Goal: Task Accomplishment & Management: Complete application form

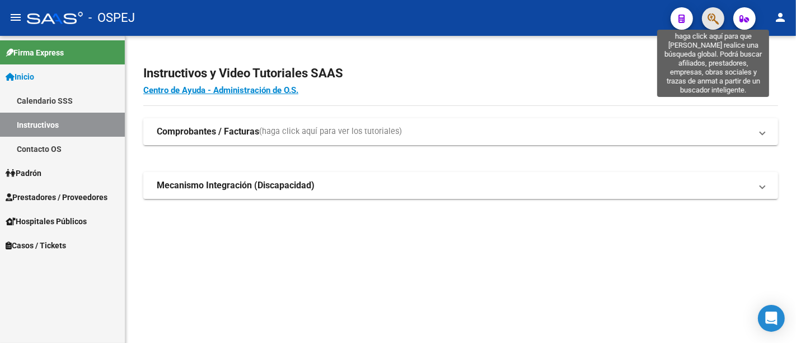
click at [715, 17] on icon "button" at bounding box center [712, 18] width 11 height 13
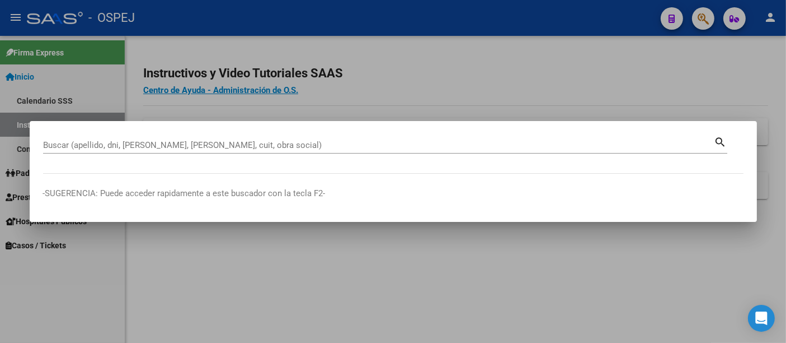
drag, startPoint x: 164, startPoint y: 140, endPoint x: 130, endPoint y: 142, distance: 34.2
click at [130, 142] on input "Buscar (apellido, dni, [PERSON_NAME], [PERSON_NAME], cuit, obra social)" at bounding box center [379, 145] width 672 height 10
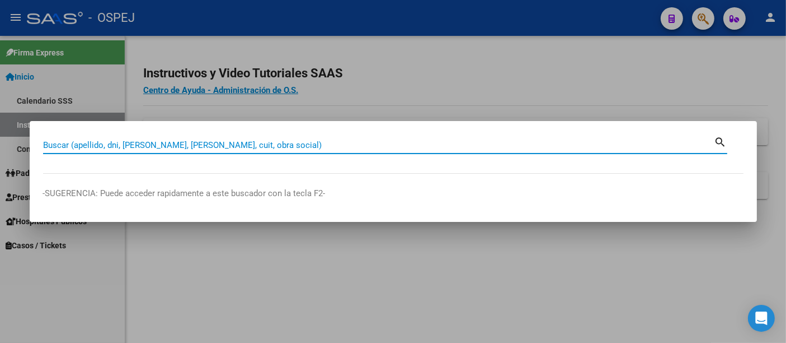
paste input "35759401"
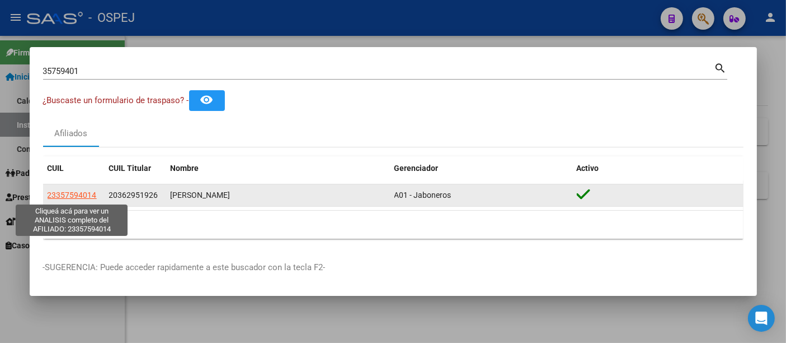
click at [88, 195] on span "23357594014" at bounding box center [72, 194] width 49 height 9
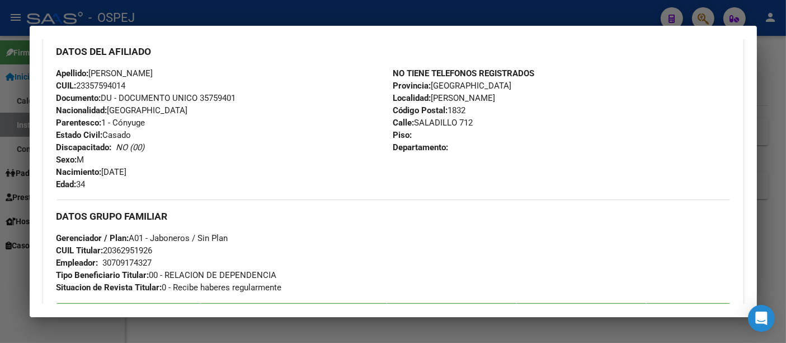
scroll to position [435, 0]
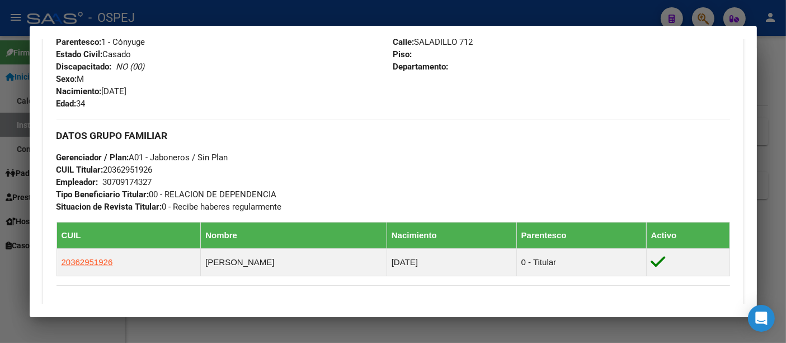
click at [134, 178] on div "30709174327" at bounding box center [127, 182] width 49 height 12
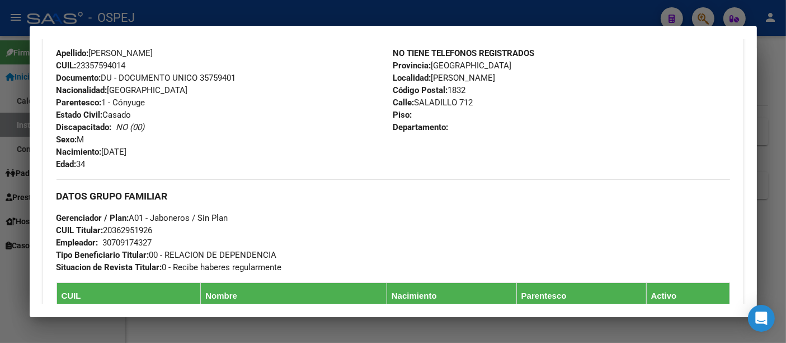
scroll to position [186, 0]
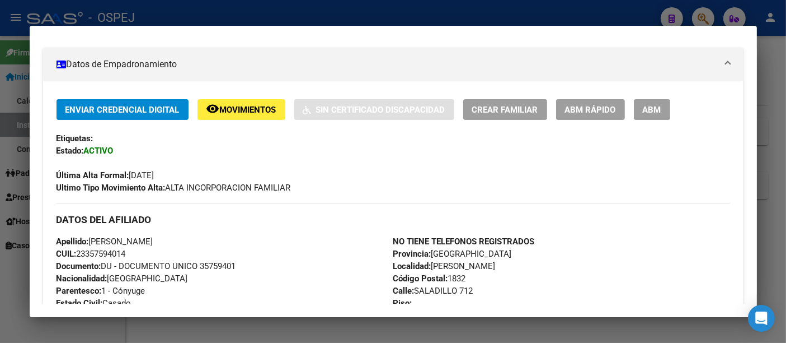
drag, startPoint x: 267, startPoint y: 8, endPoint x: 250, endPoint y: 29, distance: 27.4
click at [266, 8] on div at bounding box center [393, 171] width 786 height 343
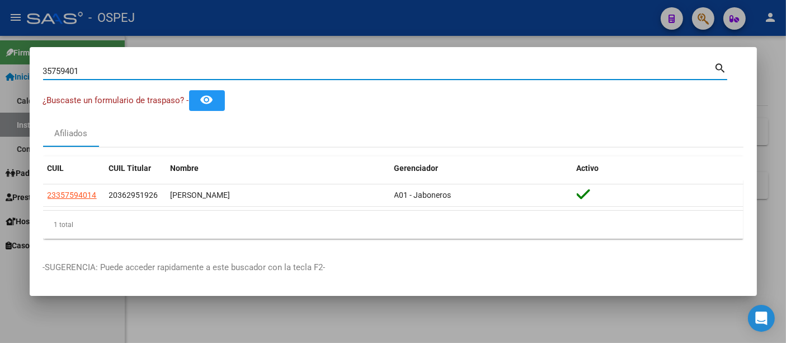
click at [194, 76] on input "35759401" at bounding box center [379, 71] width 672 height 10
type input "3"
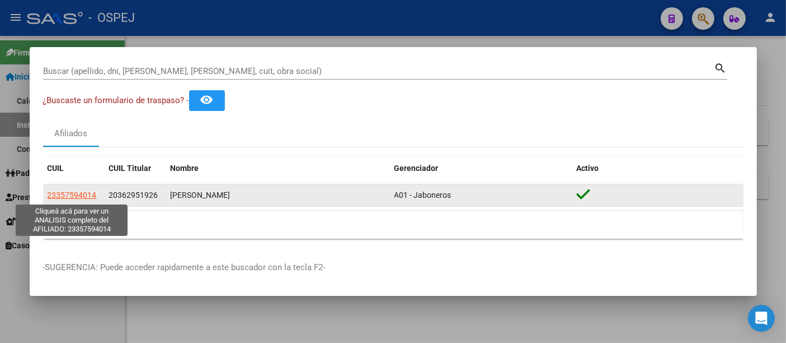
click at [90, 198] on span "23357594014" at bounding box center [72, 194] width 49 height 9
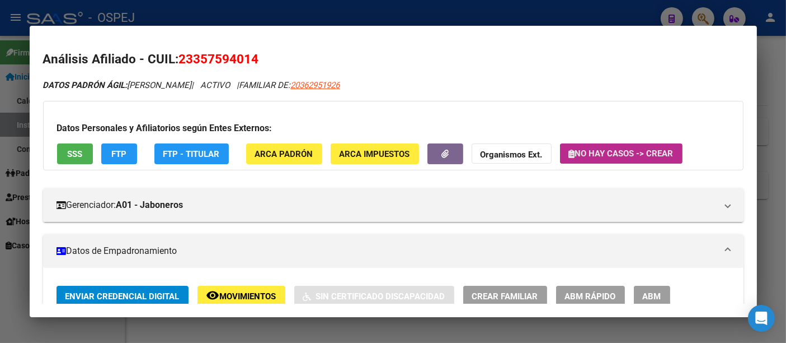
click at [643, 151] on span "No hay casos -> Crear" at bounding box center [621, 153] width 105 height 10
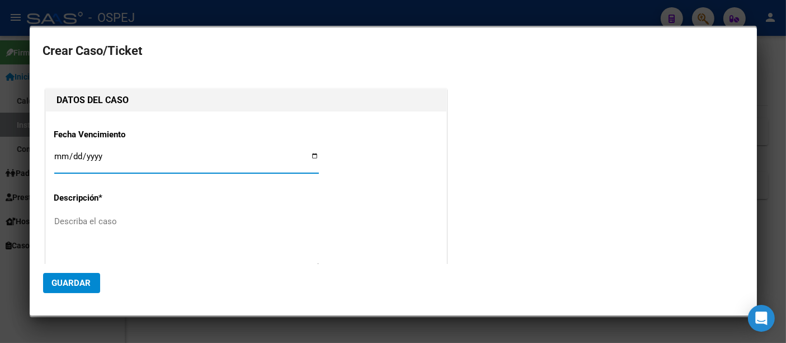
type input "[PERSON_NAME]"
type input "[DATE]"
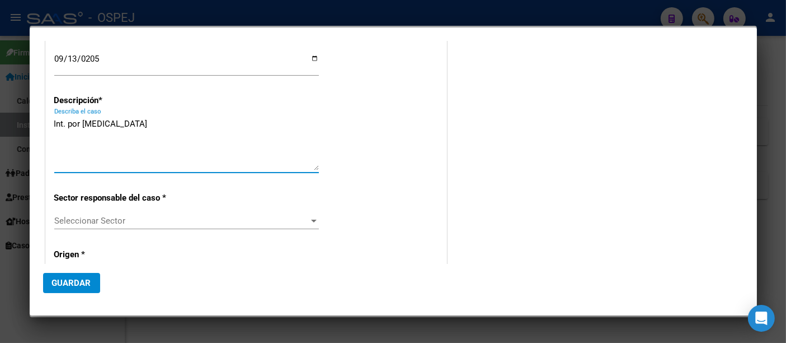
scroll to position [124, 0]
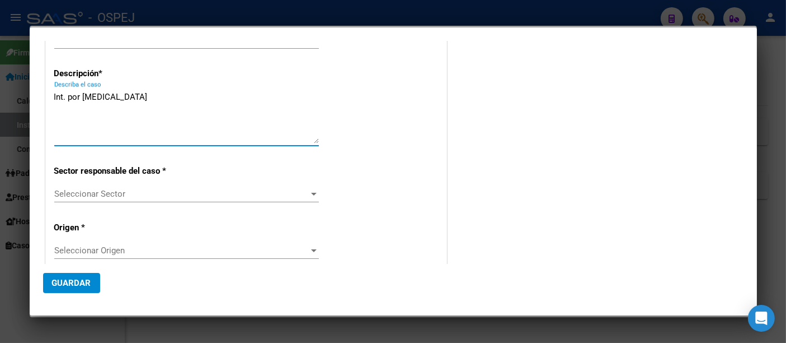
type textarea "Int. por [MEDICAL_DATA]"
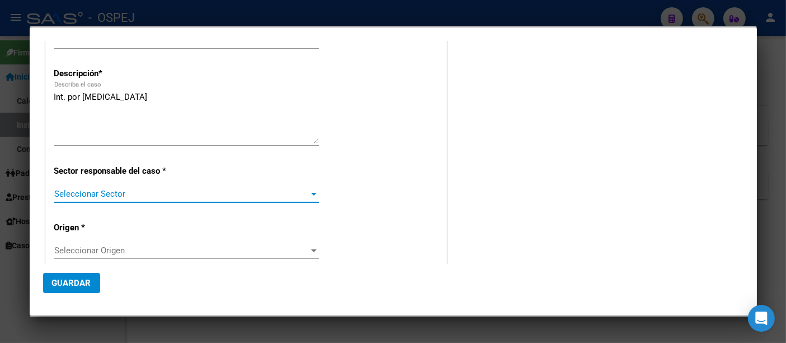
click at [74, 191] on span "Seleccionar Sector" at bounding box center [181, 194] width 255 height 10
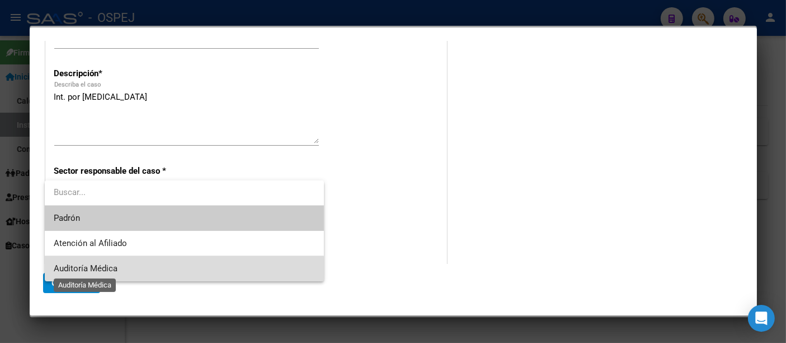
click at [72, 272] on span "Auditoría Médica" at bounding box center [86, 268] width 64 height 10
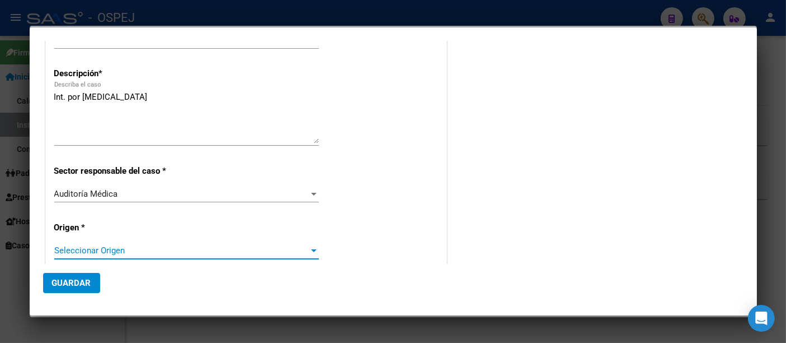
click at [72, 250] on span "Seleccionar Origen" at bounding box center [181, 250] width 255 height 10
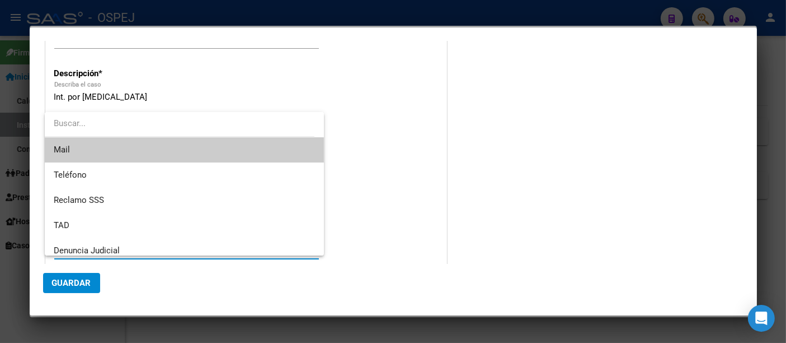
click at [71, 147] on span "Mail" at bounding box center [184, 149] width 261 height 25
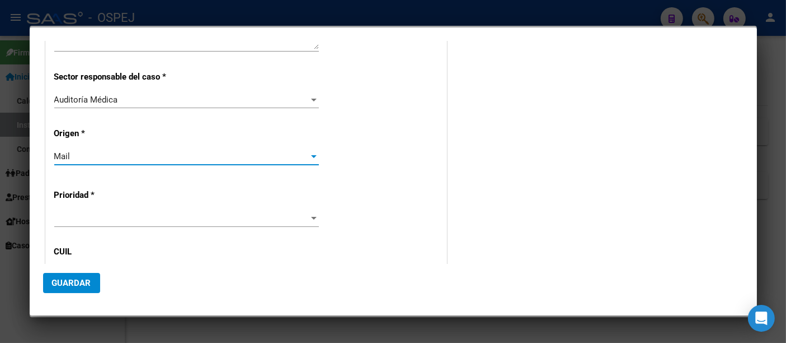
scroll to position [249, 0]
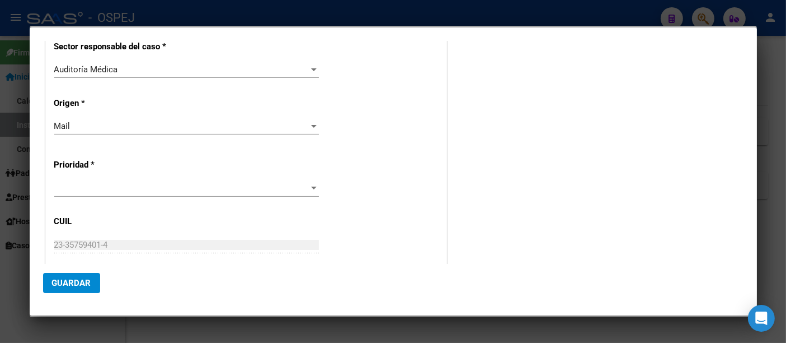
click at [68, 180] on div at bounding box center [186, 188] width 265 height 17
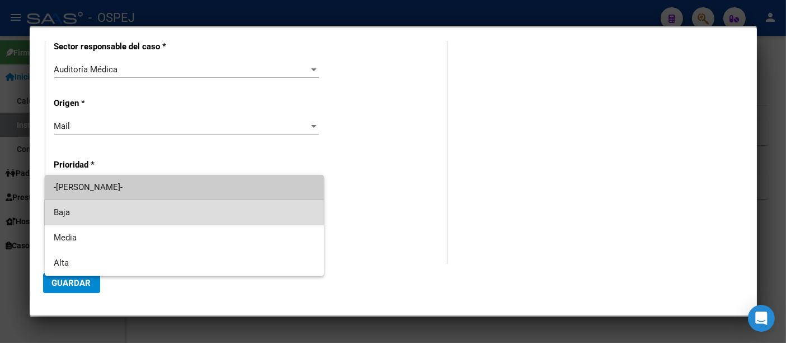
click at [65, 210] on span "Baja" at bounding box center [184, 212] width 261 height 25
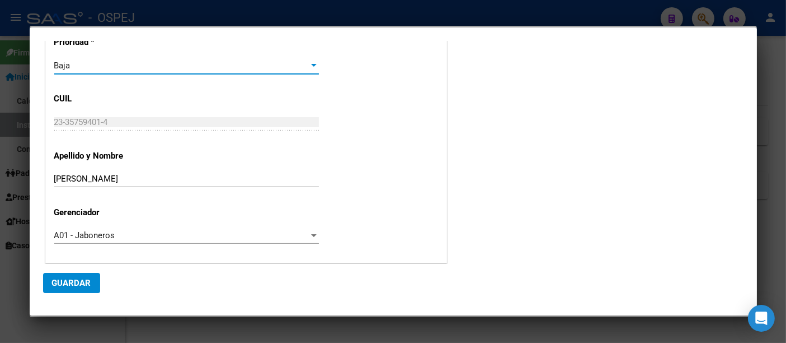
scroll to position [372, 0]
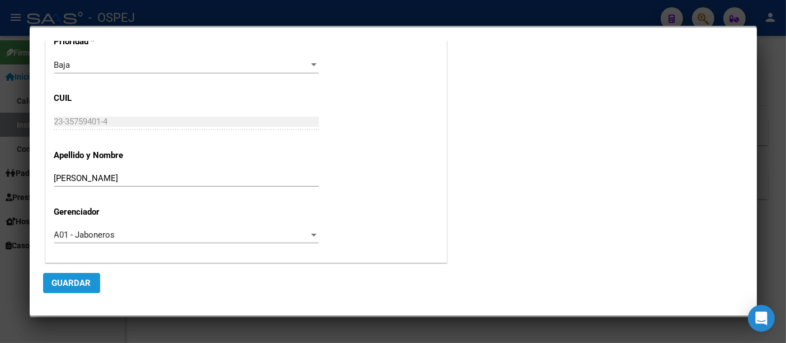
click at [64, 280] on span "Guardar" at bounding box center [71, 283] width 39 height 10
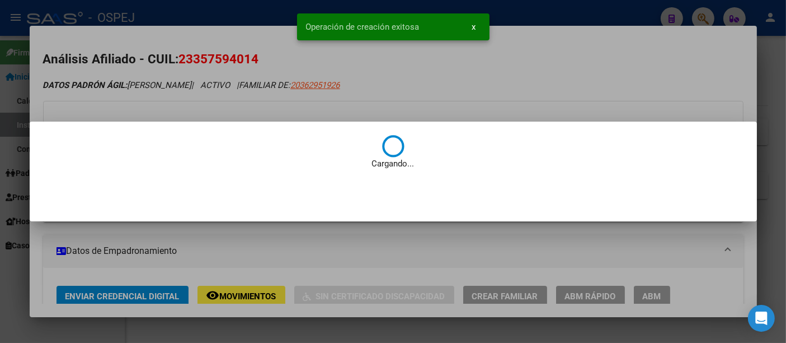
scroll to position [0, 0]
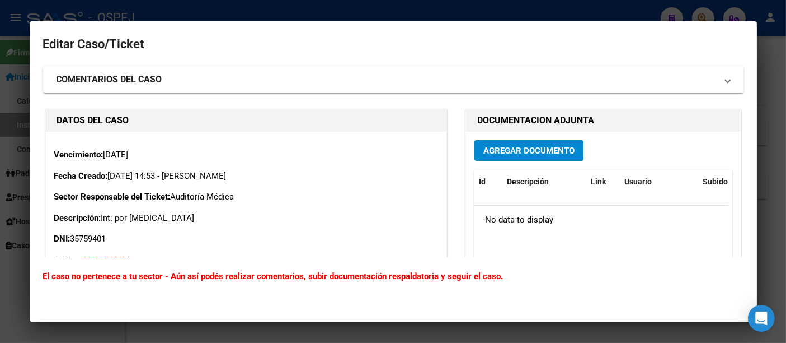
click at [512, 155] on span "Agregar Documento" at bounding box center [529, 151] width 91 height 10
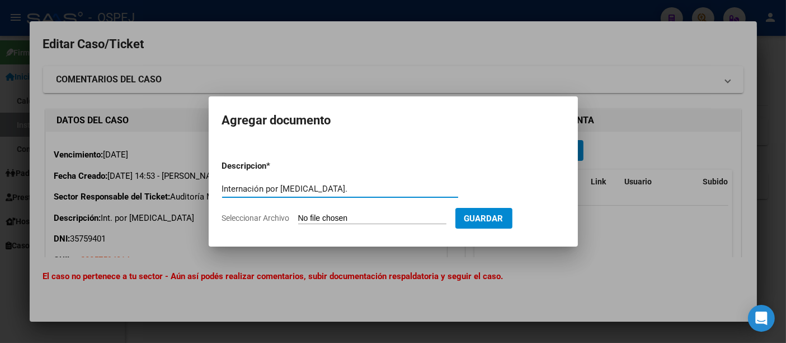
type input "Internación por [MEDICAL_DATA]."
click at [349, 221] on input "Seleccionar Archivo" at bounding box center [372, 218] width 148 height 11
type input "C:\fakepath\Ingreso.pdf"
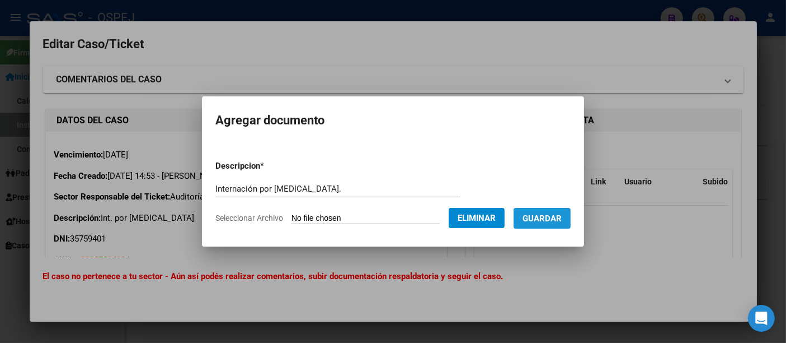
click at [549, 217] on span "Guardar" at bounding box center [542, 218] width 39 height 10
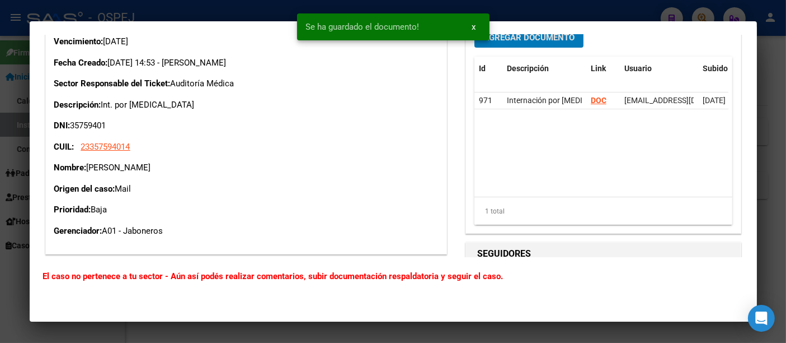
scroll to position [124, 0]
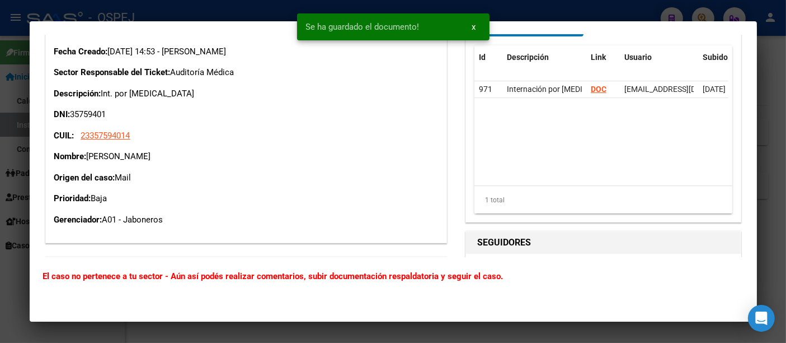
click at [221, 11] on div at bounding box center [393, 171] width 786 height 343
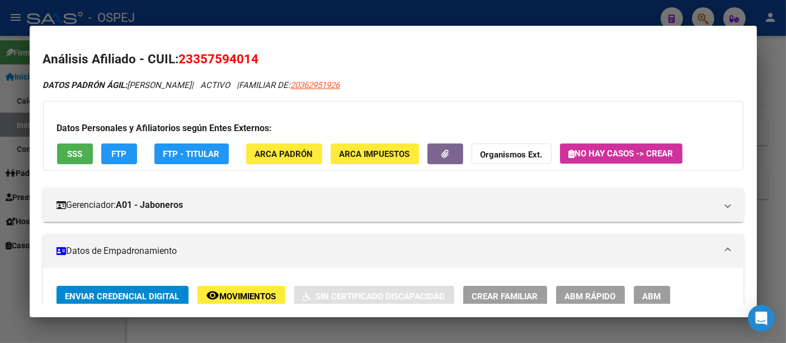
click at [271, 21] on div at bounding box center [393, 171] width 786 height 343
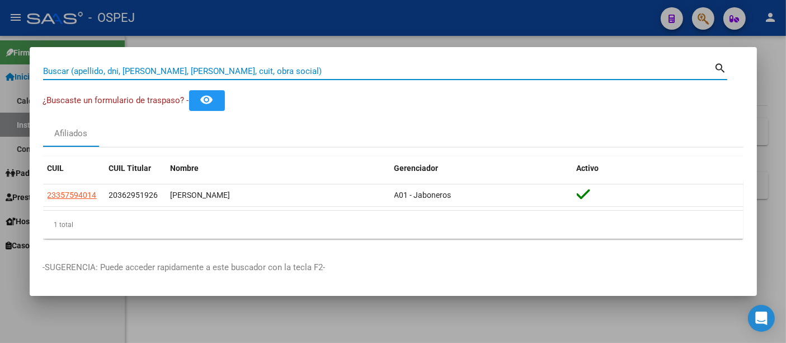
paste input "27.23182863"
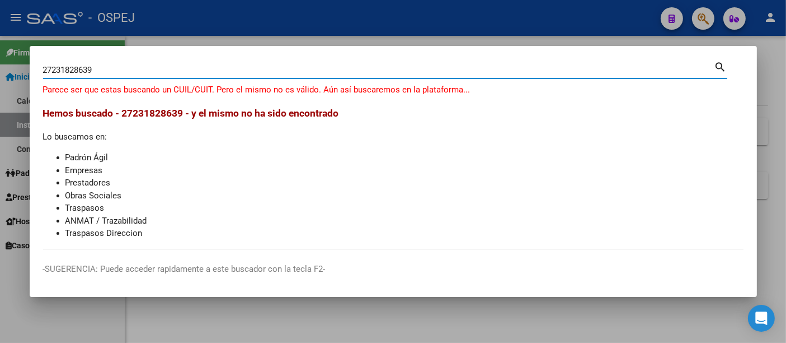
click at [135, 71] on input "27231828639" at bounding box center [379, 70] width 672 height 10
type input "27231828635"
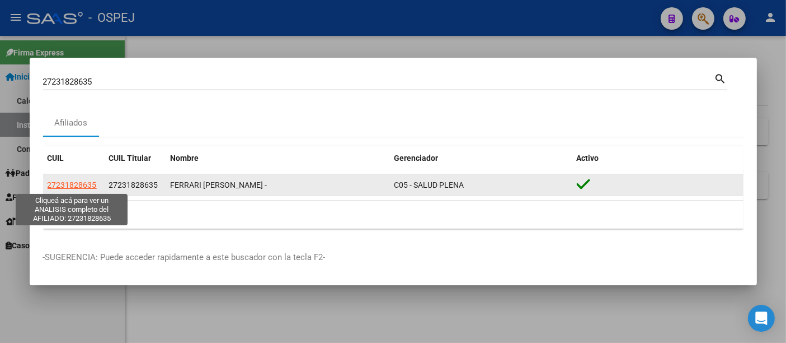
click at [68, 183] on span "27231828635" at bounding box center [72, 184] width 49 height 9
type textarea "27231828635"
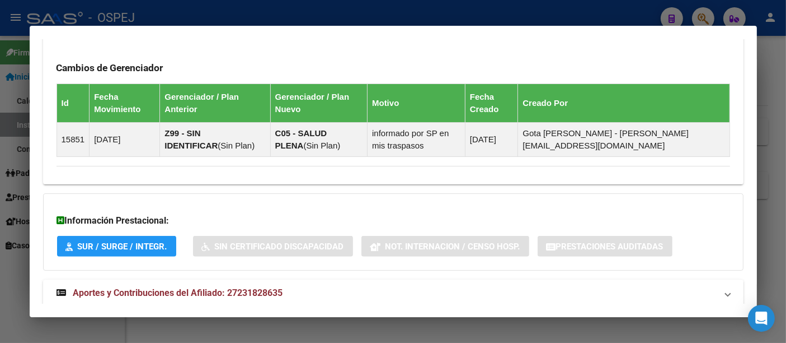
scroll to position [691, 0]
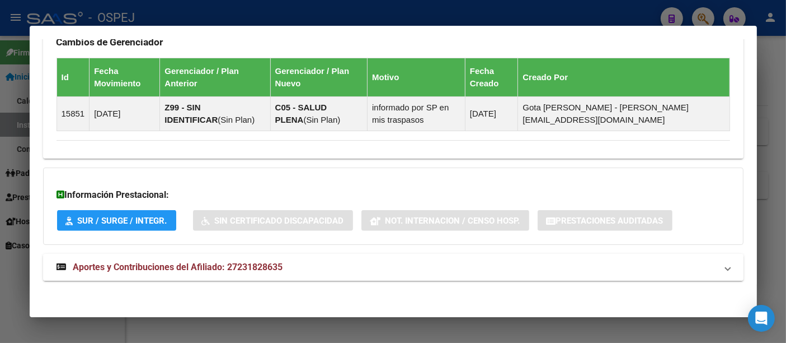
click at [252, 267] on span "Aportes y Contribuciones del Afiliado: 27231828635" at bounding box center [178, 266] width 210 height 11
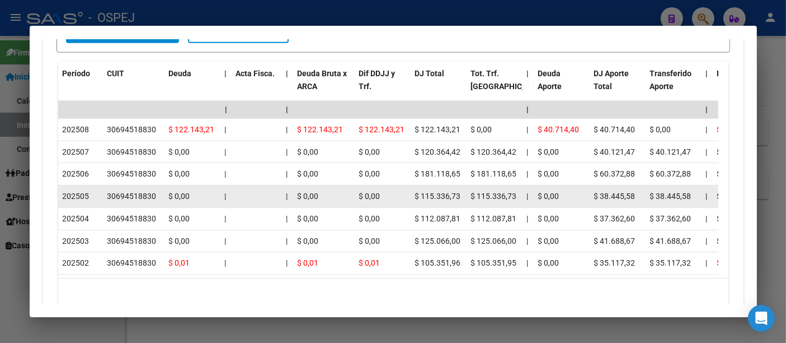
scroll to position [1129, 0]
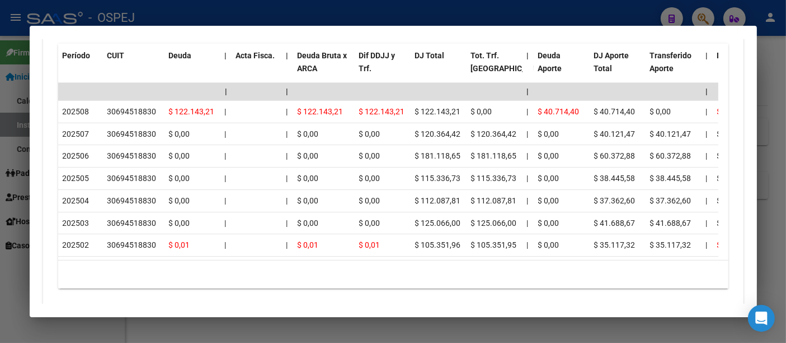
click at [306, 12] on div at bounding box center [393, 171] width 786 height 343
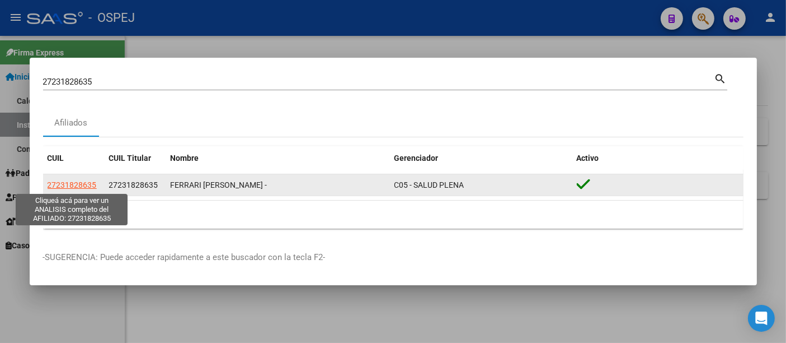
click at [76, 184] on span "27231828635" at bounding box center [72, 184] width 49 height 9
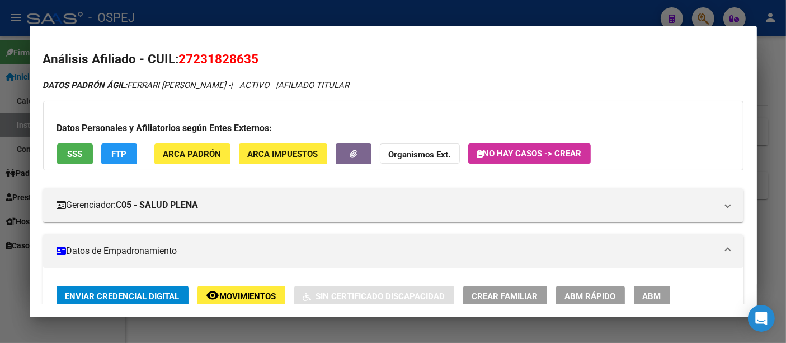
scroll to position [0, 0]
click at [341, 11] on div at bounding box center [393, 171] width 786 height 343
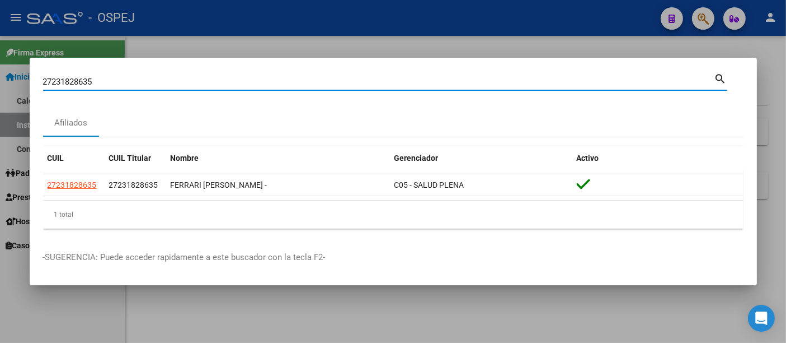
click at [194, 83] on input "27231828635" at bounding box center [379, 82] width 672 height 10
type input "2"
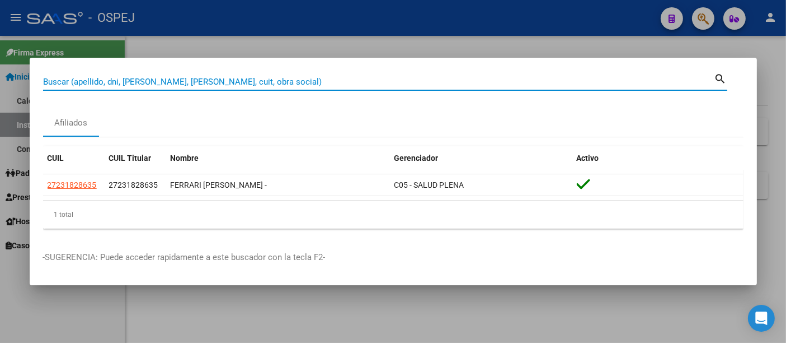
paste input "27702660"
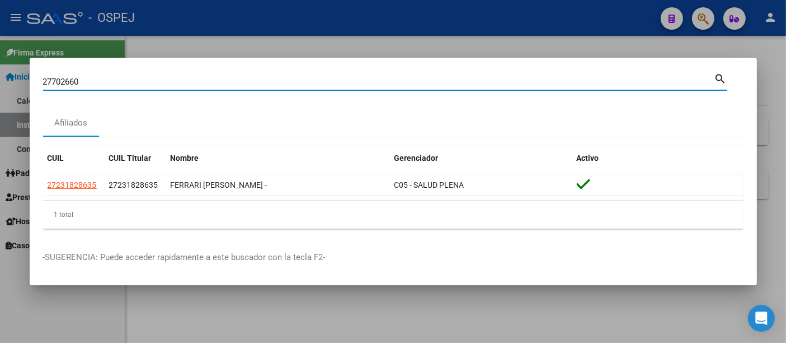
type input "27702660"
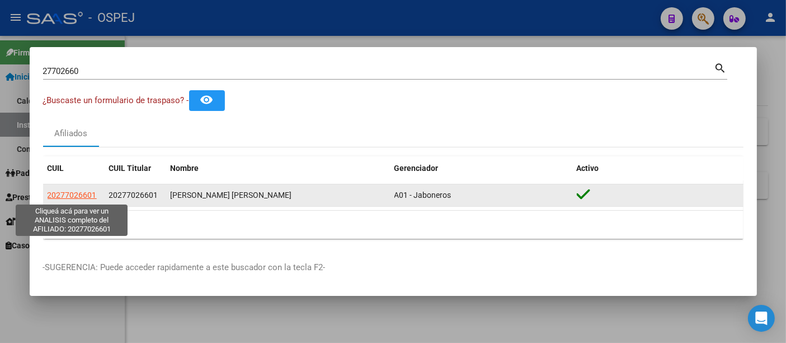
click at [87, 195] on span "20277026601" at bounding box center [72, 194] width 49 height 9
type textarea "20277026601"
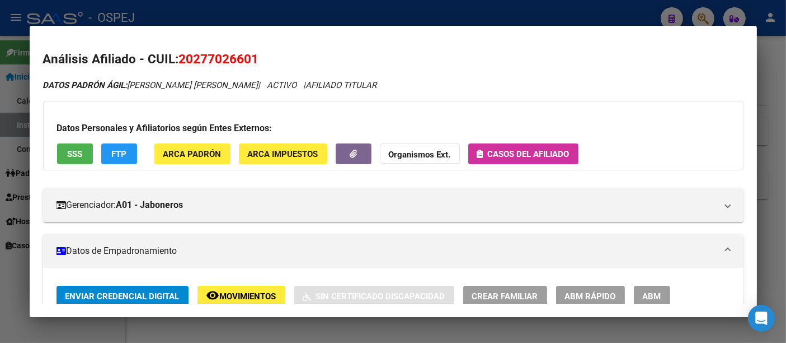
click at [526, 154] on span "Casos del afiliado" at bounding box center [529, 154] width 82 height 10
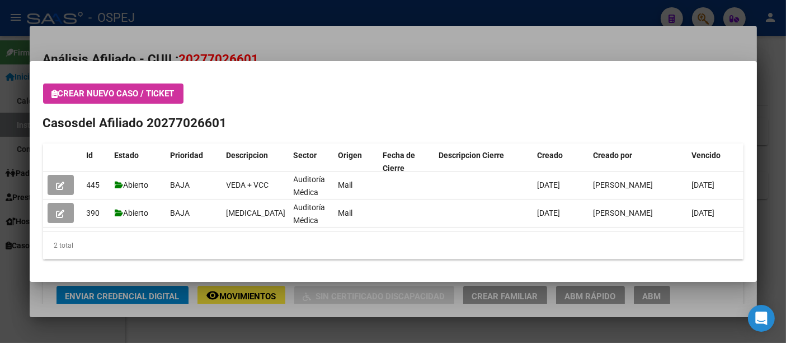
click at [385, 51] on div at bounding box center [393, 171] width 786 height 343
